Goal: Information Seeking & Learning: Check status

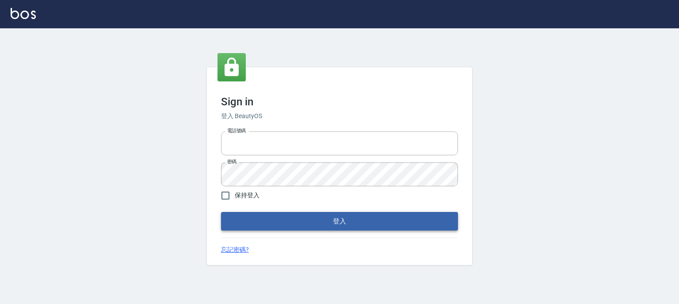
type input "0952331713"
click at [343, 220] on button "登入" at bounding box center [339, 221] width 237 height 19
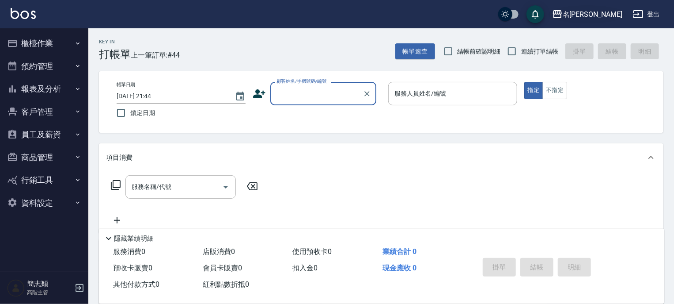
click at [611, 14] on div "名[PERSON_NAME]" at bounding box center [593, 14] width 60 height 11
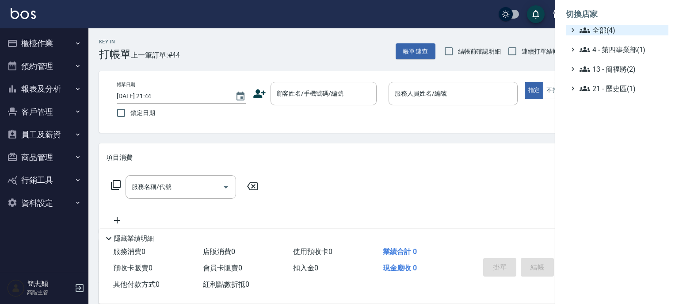
click at [607, 29] on span "全部(4)" at bounding box center [621, 30] width 85 height 11
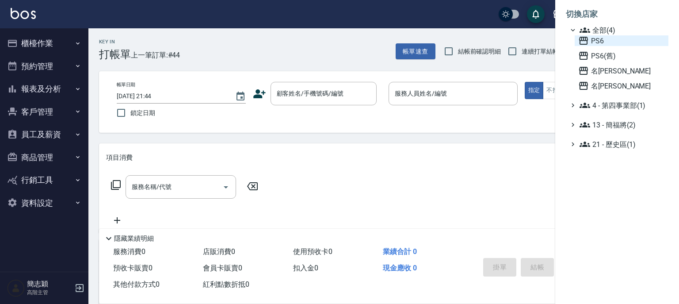
click at [599, 42] on span "PS6" at bounding box center [621, 40] width 87 height 11
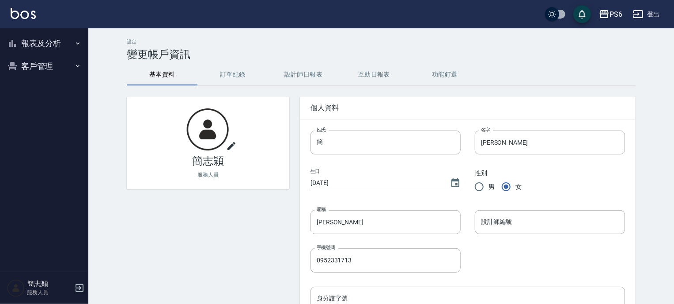
click at [77, 66] on icon "button" at bounding box center [78, 66] width 4 height 2
click at [76, 41] on icon "button" at bounding box center [77, 43] width 7 height 7
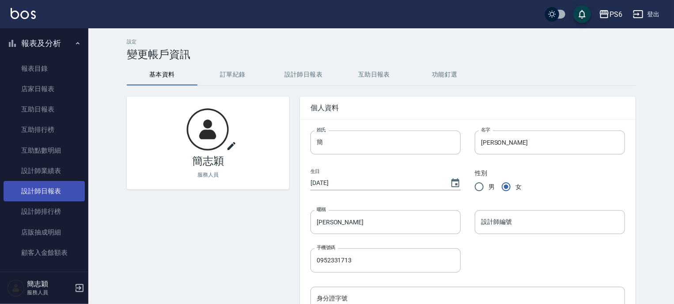
click at [51, 189] on link "設計師日報表" at bounding box center [44, 191] width 81 height 20
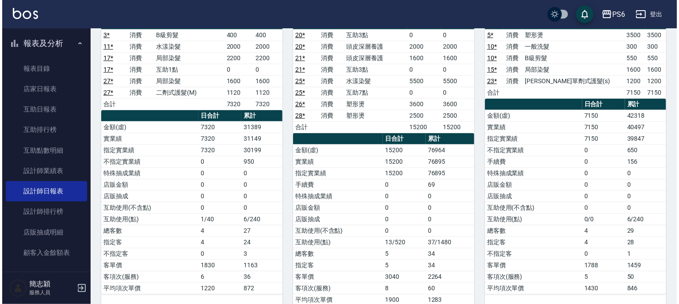
scroll to position [97, 0]
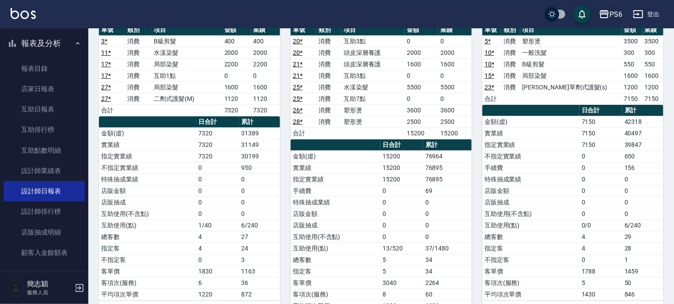
click at [612, 12] on div "PS6" at bounding box center [616, 14] width 13 height 11
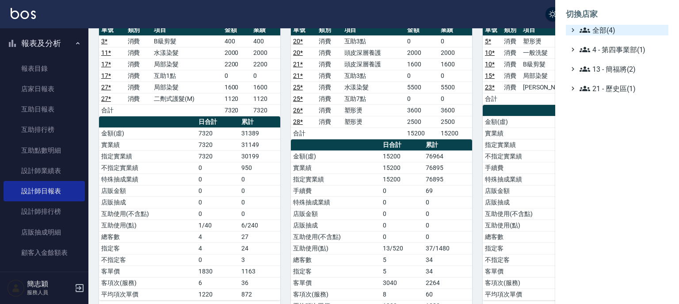
click at [604, 31] on span "全部(4)" at bounding box center [621, 30] width 85 height 11
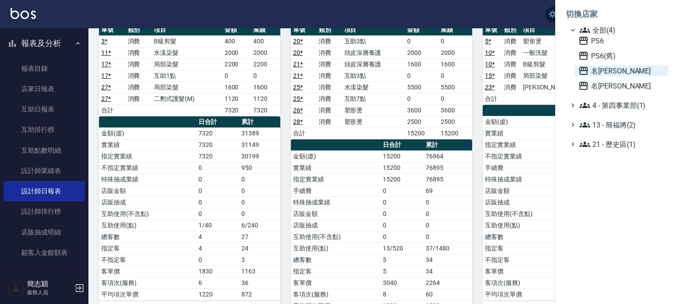
click at [606, 71] on span "名[PERSON_NAME]" at bounding box center [621, 70] width 87 height 11
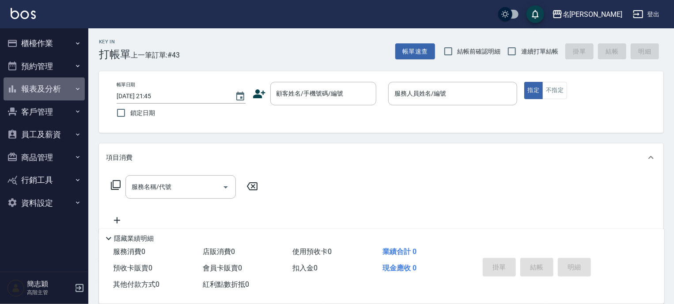
click at [78, 87] on icon "button" at bounding box center [77, 88] width 7 height 7
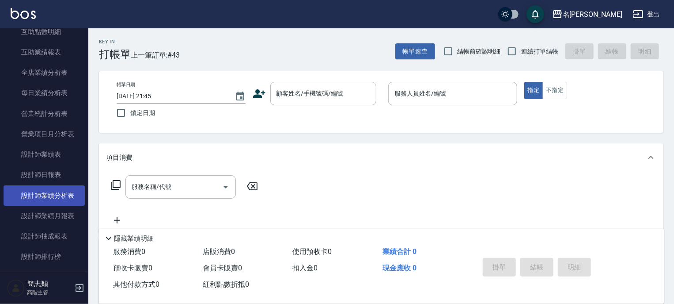
scroll to position [247, 0]
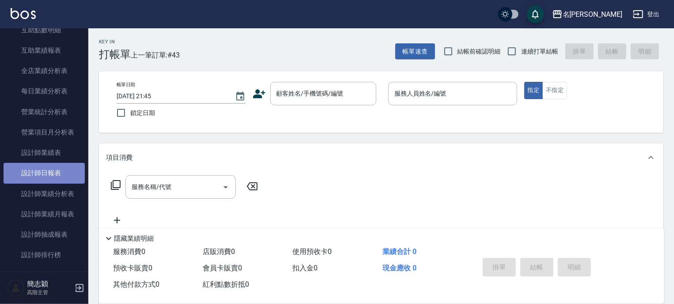
click at [49, 172] on link "設計師日報表" at bounding box center [44, 173] width 81 height 20
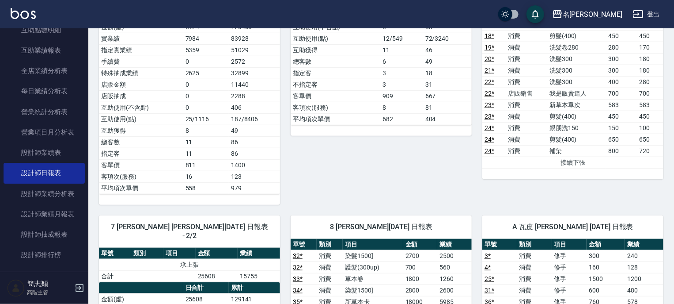
scroll to position [424, 0]
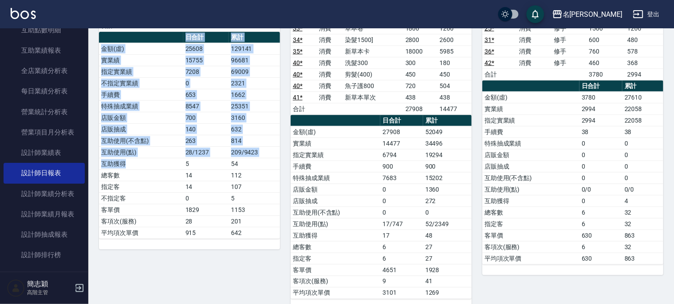
drag, startPoint x: 108, startPoint y: 320, endPoint x: 96, endPoint y: 320, distance: 11.9
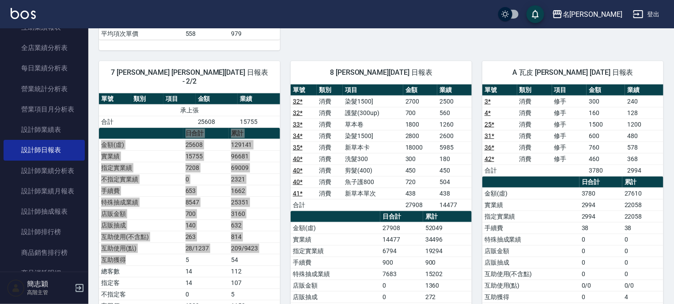
scroll to position [283, 0]
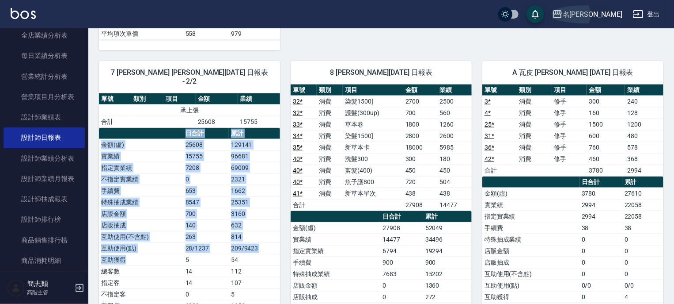
click at [610, 11] on div "名[PERSON_NAME]" at bounding box center [593, 14] width 60 height 11
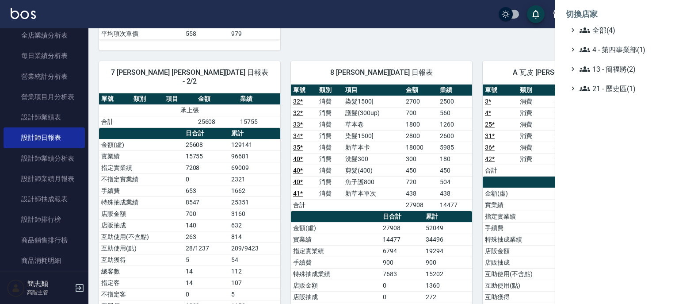
click at [605, 138] on div "切換店家 全部(4) 4 - 第四事業部(1) 13 - 簡福將(2) 21 - 歷史區(1)" at bounding box center [617, 152] width 124 height 304
click at [449, 37] on div at bounding box center [339, 152] width 679 height 304
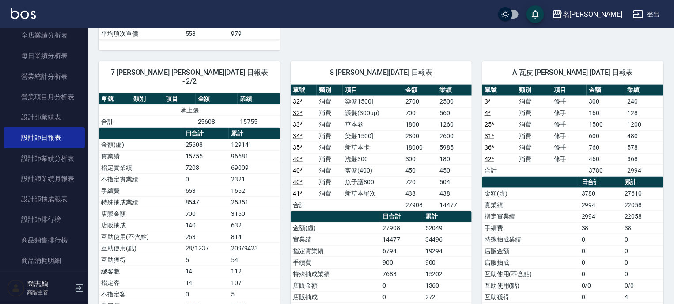
scroll to position [508, 0]
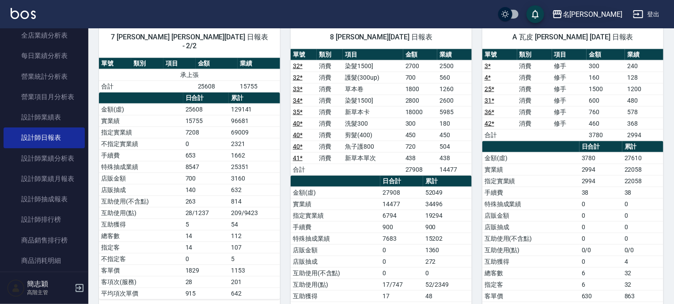
click at [614, 11] on div "名[PERSON_NAME]" at bounding box center [593, 14] width 60 height 11
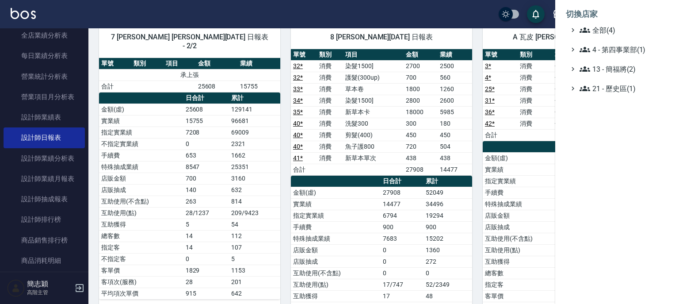
click at [468, 17] on div at bounding box center [339, 152] width 679 height 304
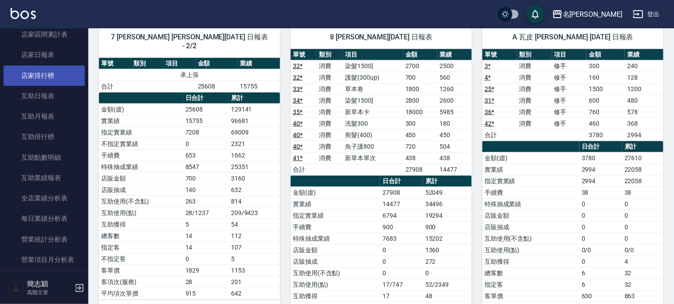
scroll to position [71, 0]
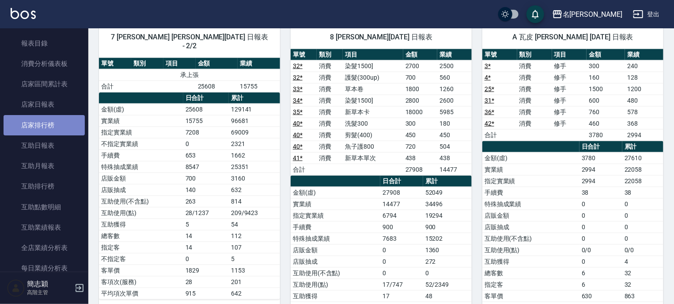
click at [49, 120] on link "店家排行榜" at bounding box center [44, 125] width 81 height 20
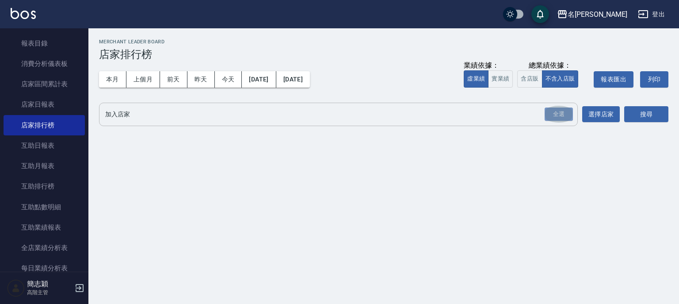
drag, startPoint x: 563, startPoint y: 115, endPoint x: 577, endPoint y: 116, distance: 14.2
click at [563, 116] on div "全選" at bounding box center [558, 114] width 28 height 14
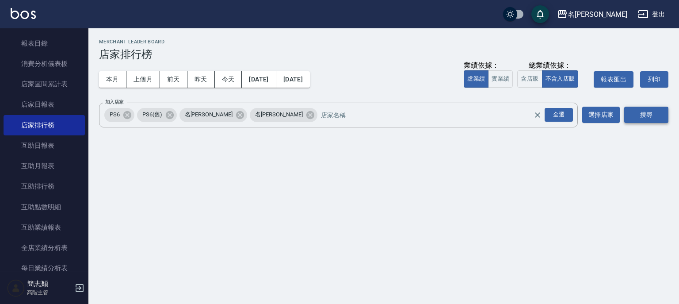
click at [641, 117] on button "搜尋" at bounding box center [646, 114] width 44 height 16
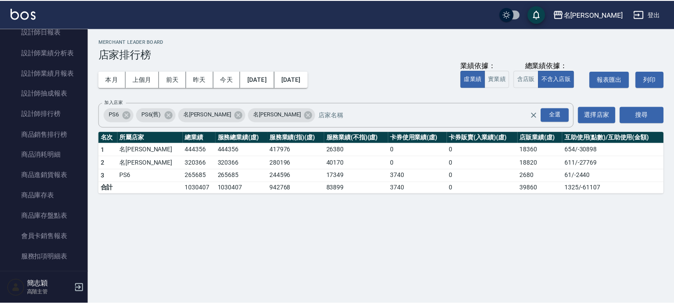
scroll to position [389, 0]
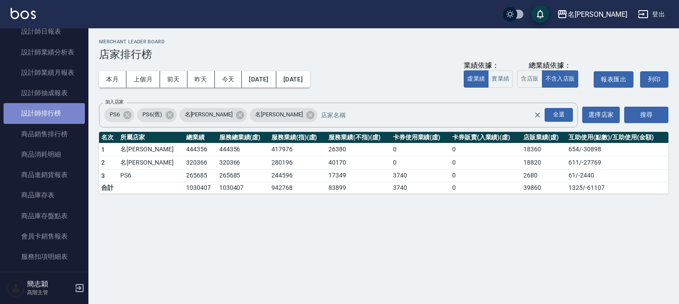
click at [52, 114] on link "設計師排行榜" at bounding box center [44, 113] width 81 height 20
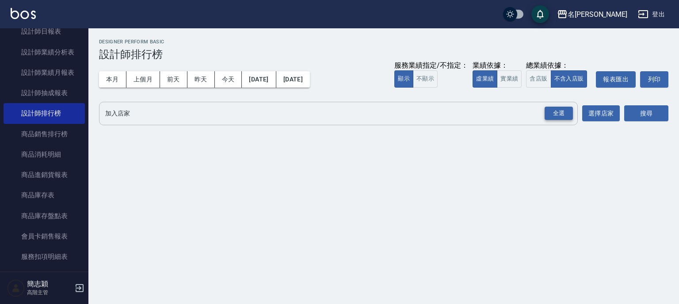
click at [560, 114] on div "全選" at bounding box center [558, 113] width 28 height 14
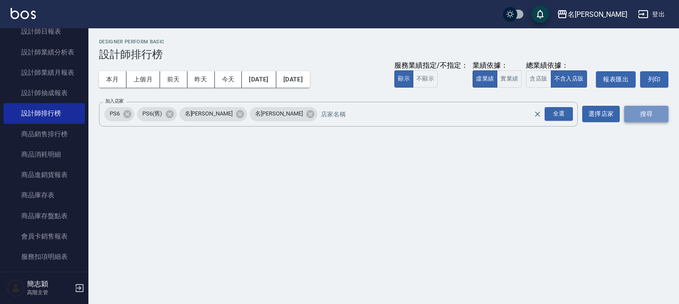
click at [654, 111] on button "搜尋" at bounding box center [646, 114] width 44 height 16
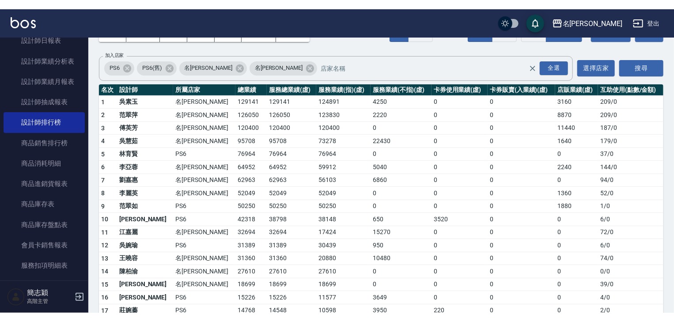
scroll to position [71, 0]
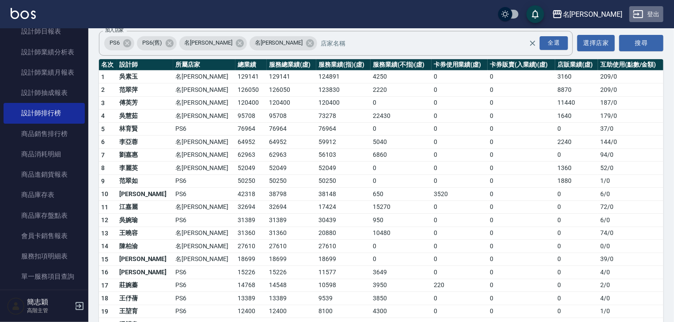
click at [653, 14] on button "登出" at bounding box center [647, 14] width 34 height 16
